Goal: Task Accomplishment & Management: Manage account settings

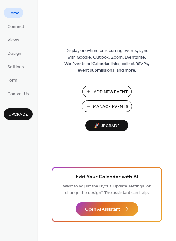
click at [93, 106] on span "Manage Events" at bounding box center [110, 107] width 35 height 7
